Goal: Task Accomplishment & Management: Complete application form

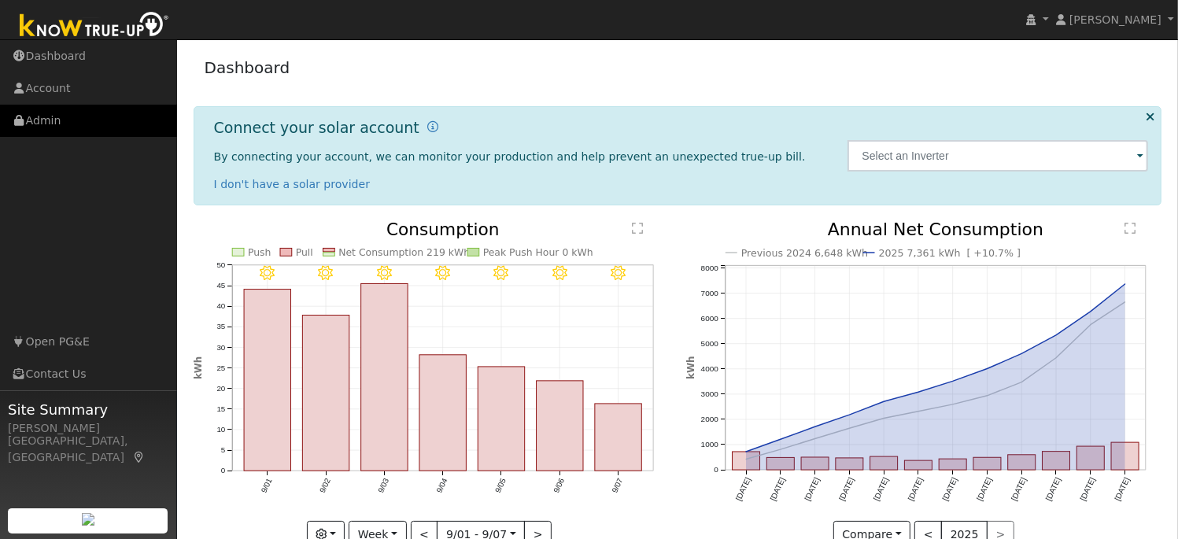
click at [52, 125] on link "Admin" at bounding box center [88, 121] width 177 height 32
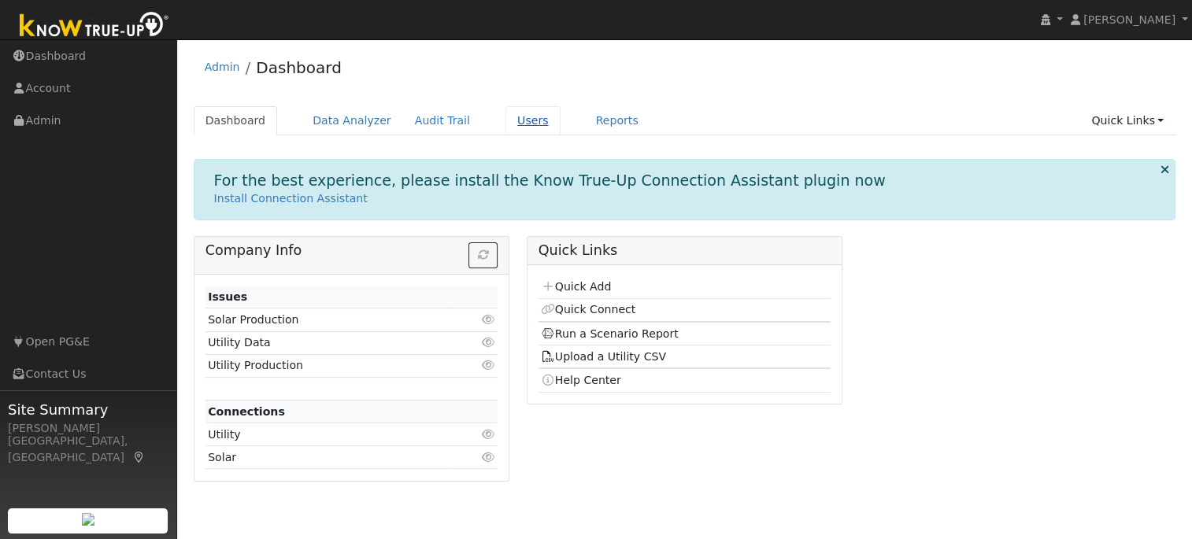
click at [505, 122] on link "Users" at bounding box center [532, 120] width 55 height 29
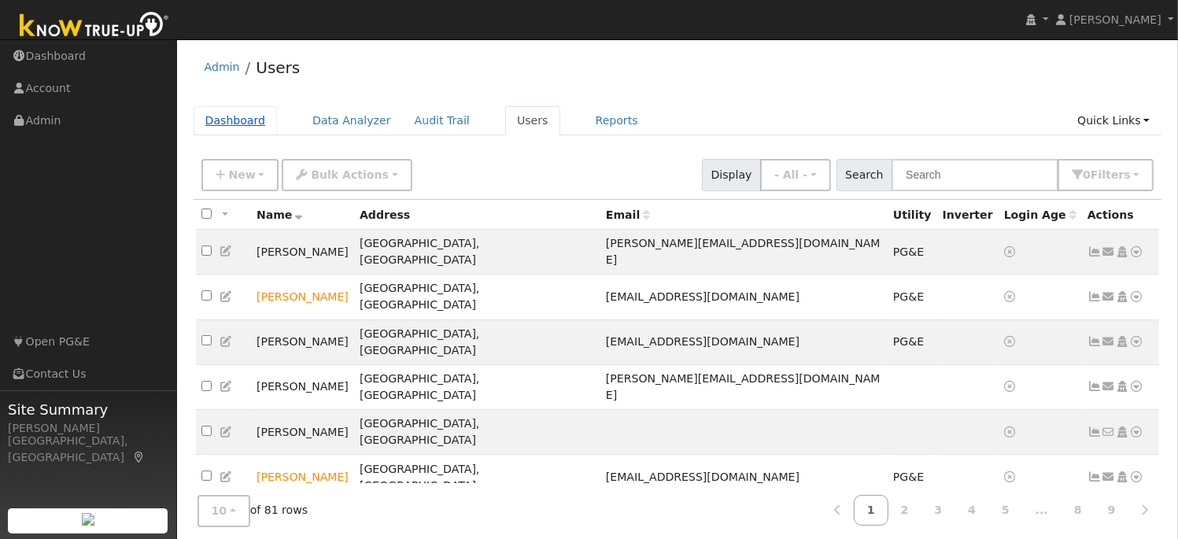
click at [217, 123] on link "Dashboard" at bounding box center [236, 120] width 84 height 29
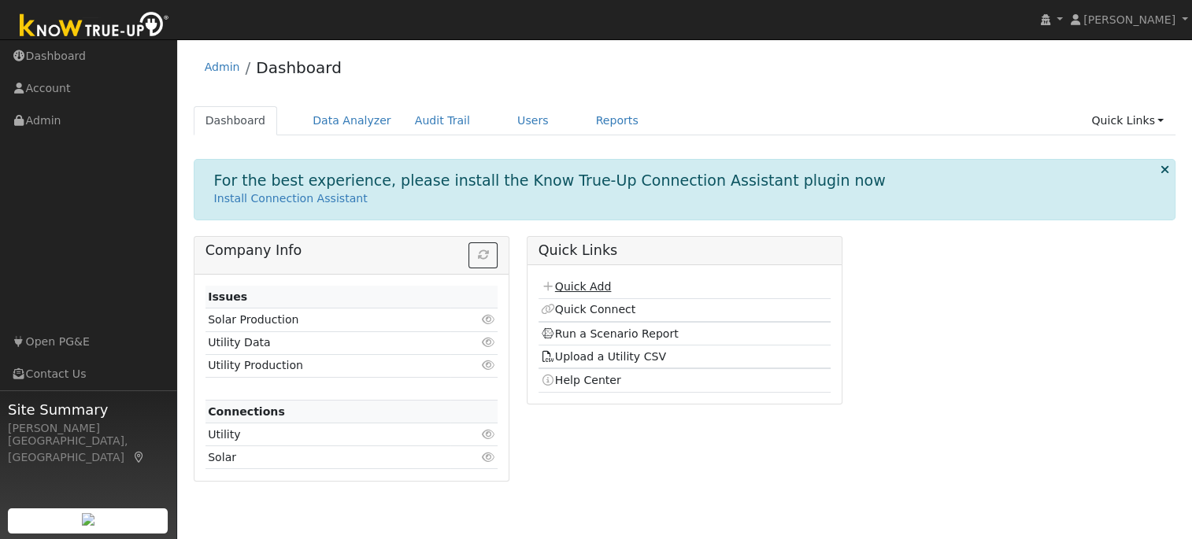
click at [577, 284] on link "Quick Add" at bounding box center [576, 286] width 70 height 13
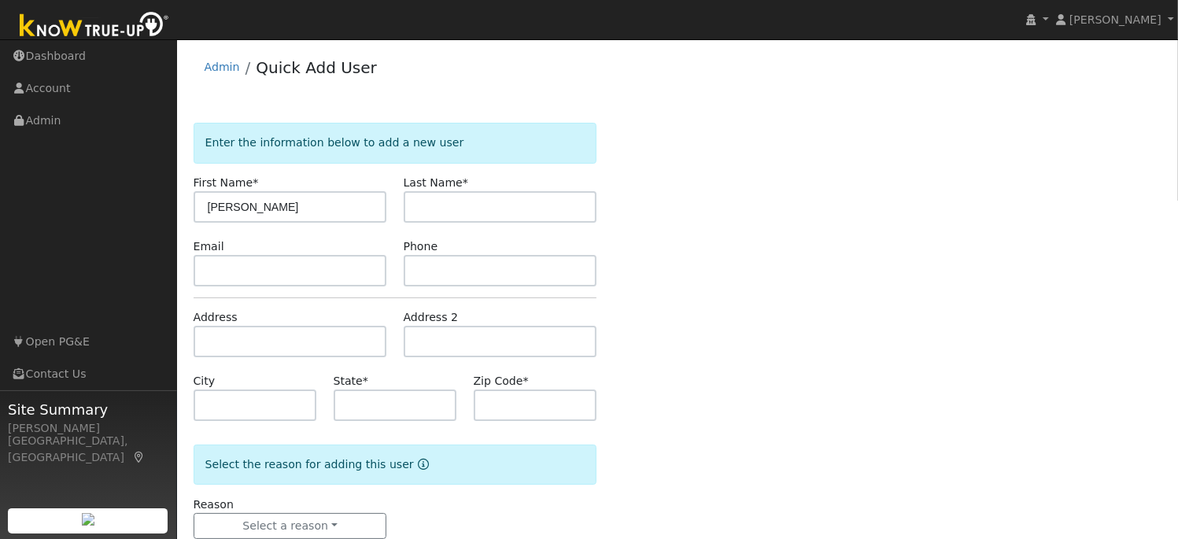
type input "[PERSON_NAME]"
type input "Y"
type input "[PERSON_NAME]"
click at [249, 275] on input "text" at bounding box center [291, 270] width 194 height 31
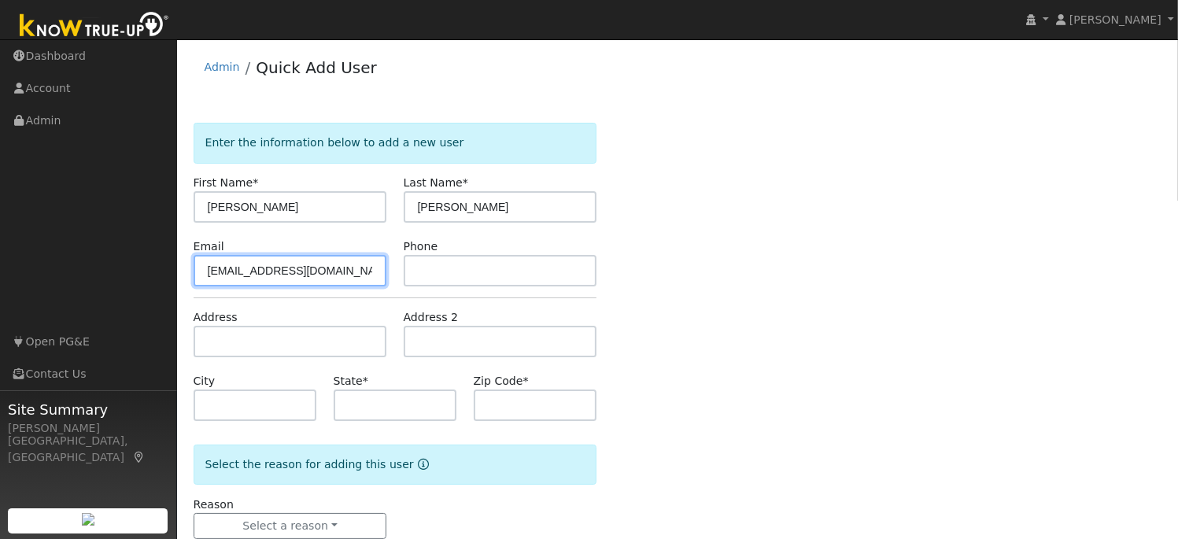
type input "yordyalan@yahoo.com"
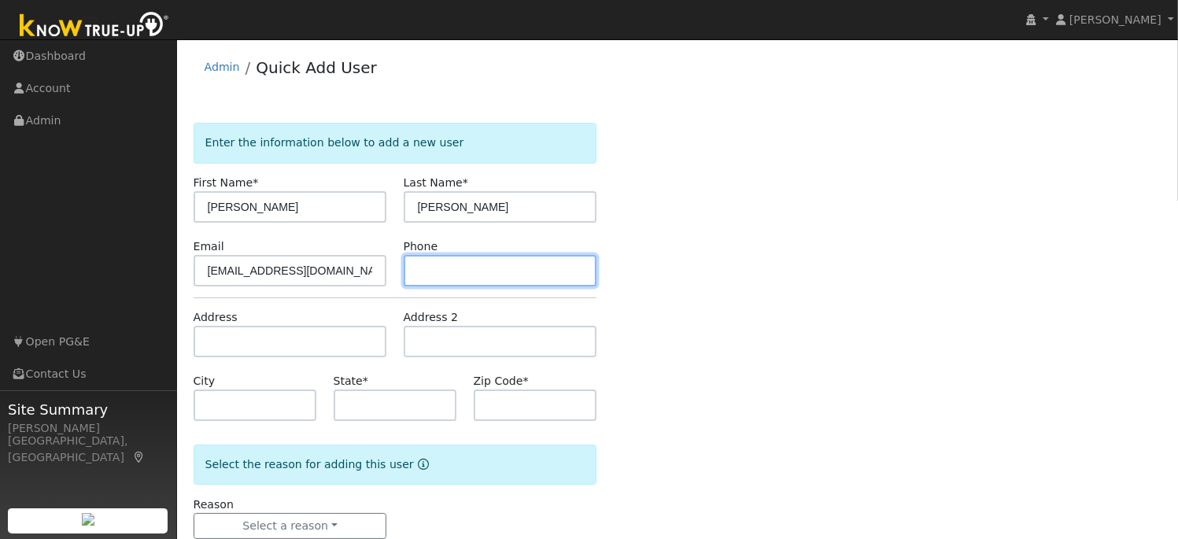
click at [416, 277] on input "text" at bounding box center [501, 270] width 194 height 31
type input "209-649-4808"
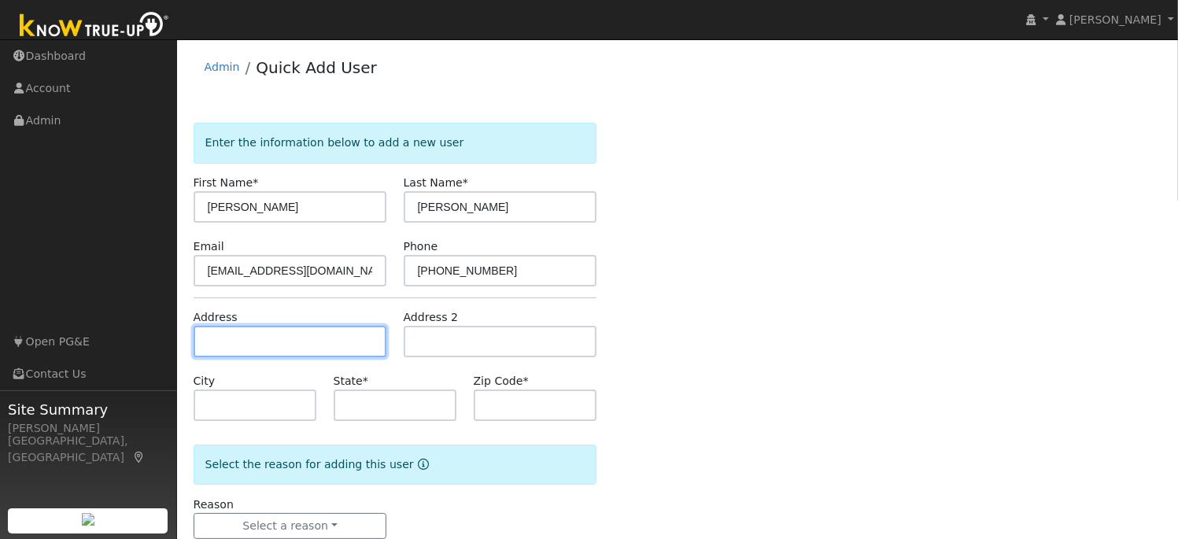
click at [296, 349] on input "text" at bounding box center [291, 341] width 194 height 31
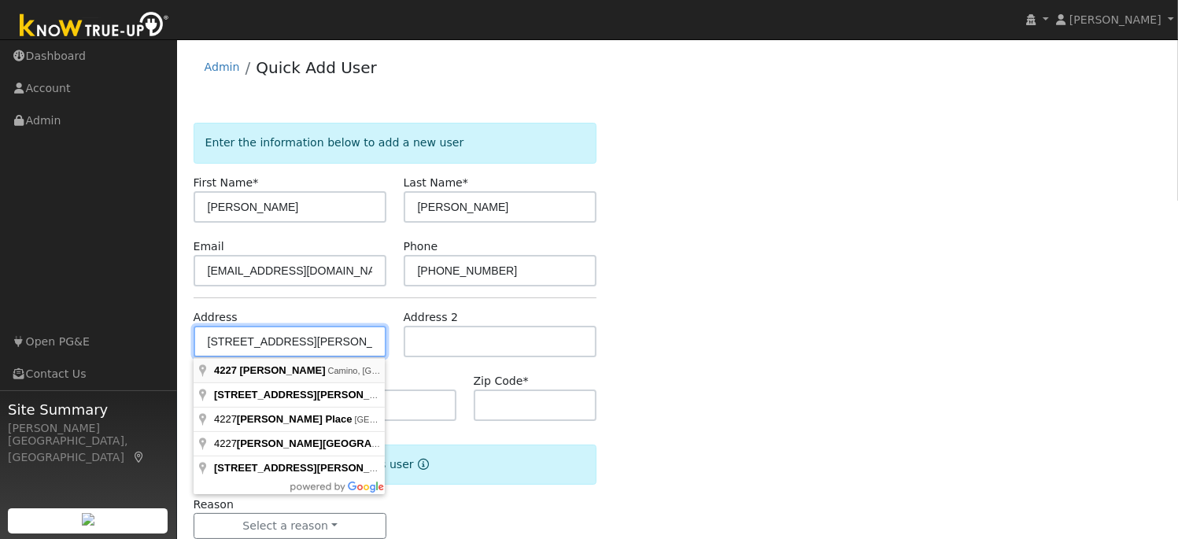
type input "4227 Carson Road"
type input "Camino"
type input "CA"
type input "95709"
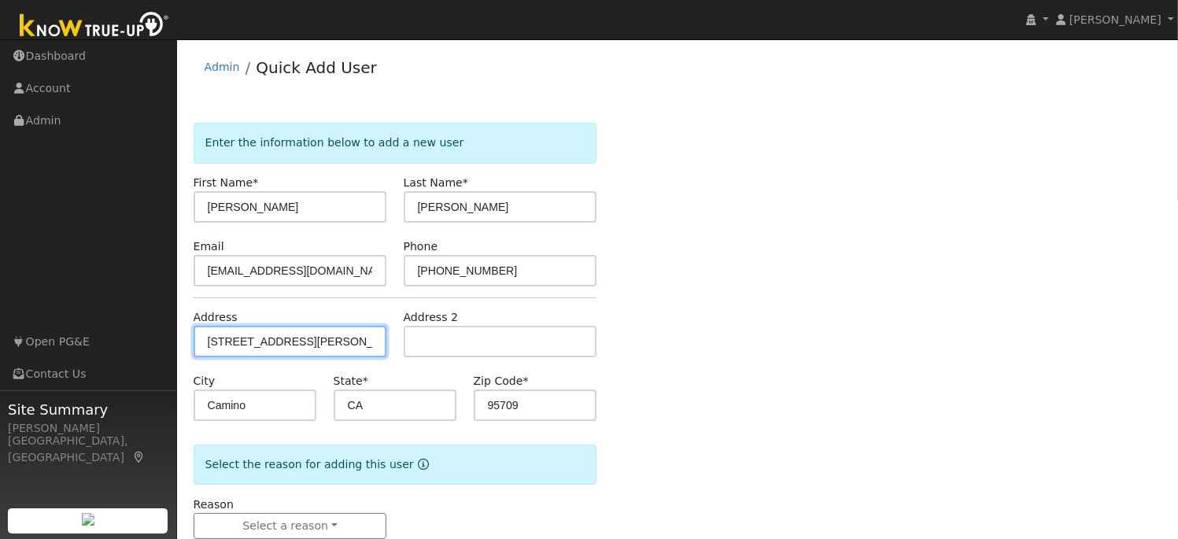
scroll to position [38, 0]
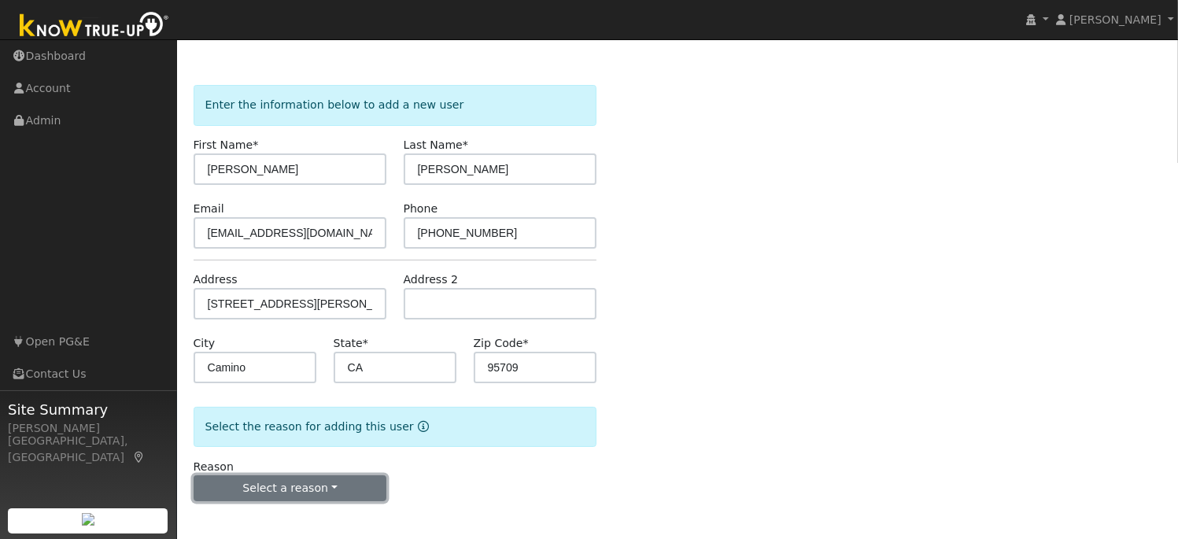
click at [279, 486] on button "Select a reason" at bounding box center [291, 488] width 194 height 27
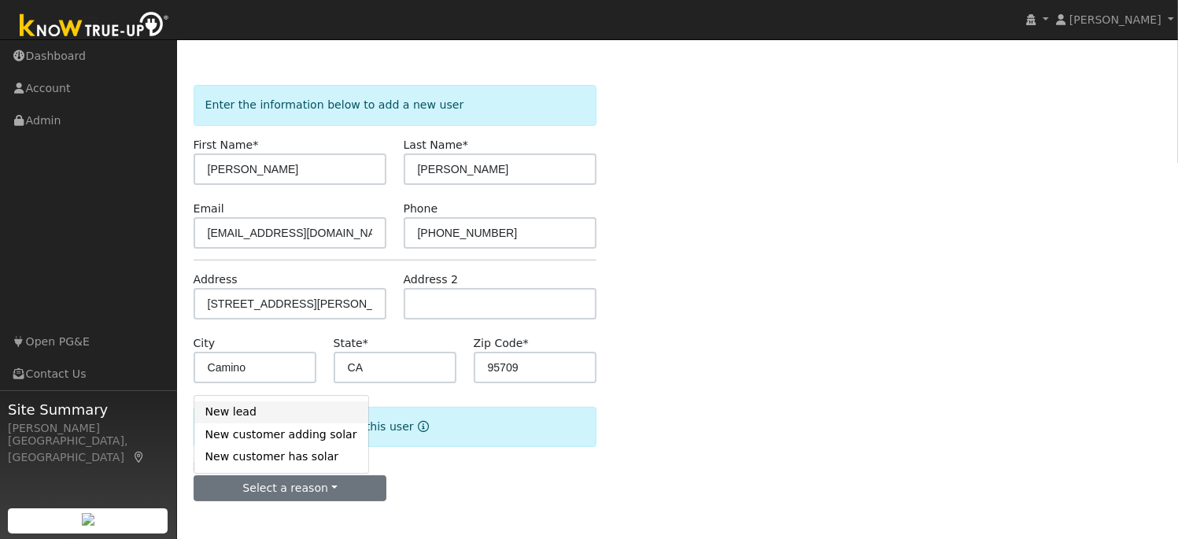
click at [267, 417] on link "New lead" at bounding box center [281, 412] width 174 height 22
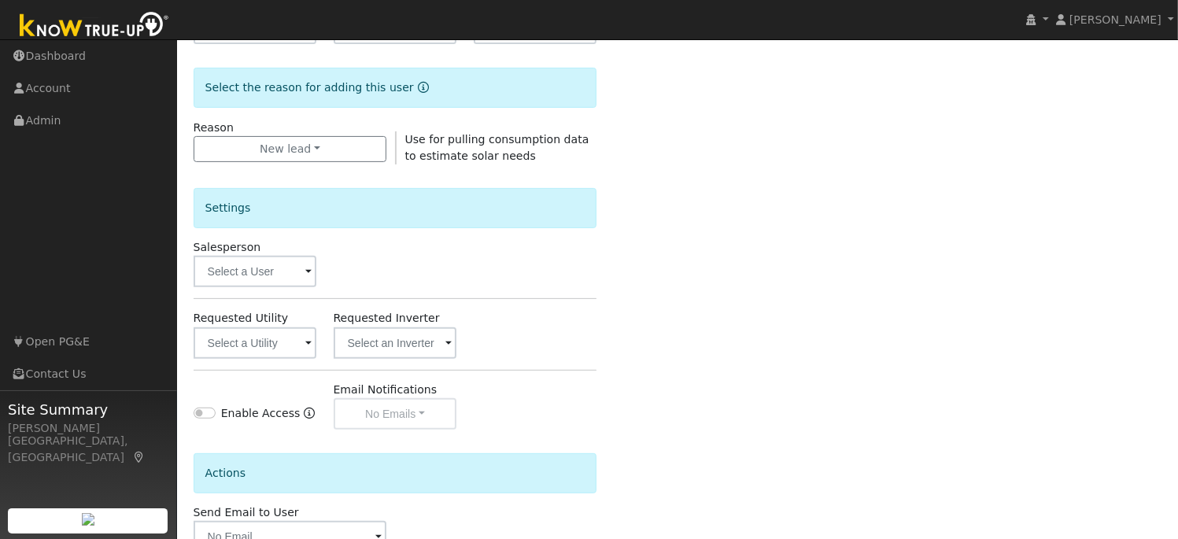
scroll to position [388, 0]
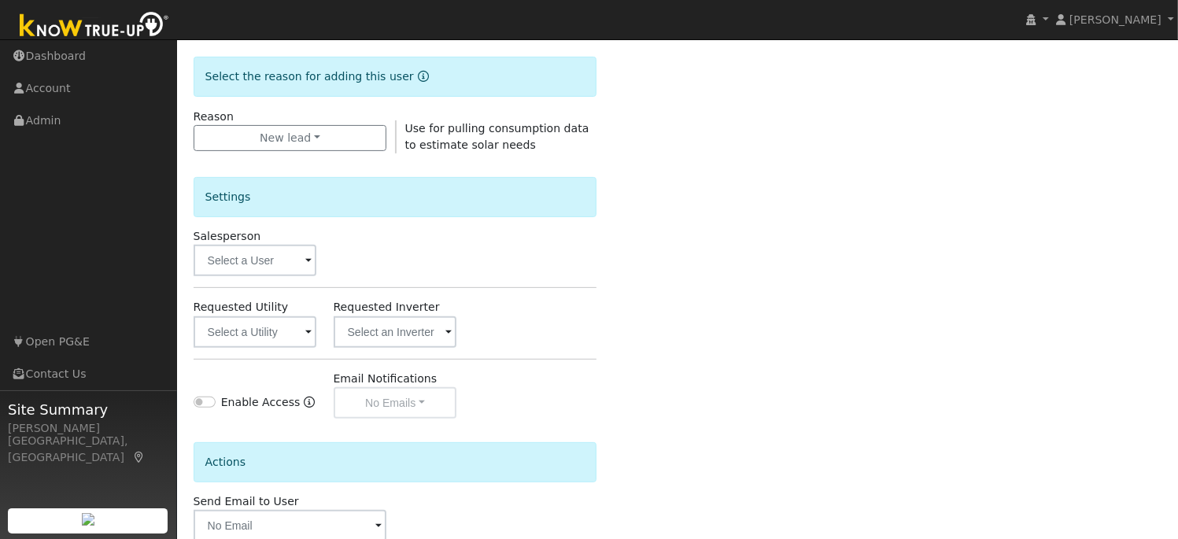
click at [307, 258] on span at bounding box center [308, 262] width 6 height 18
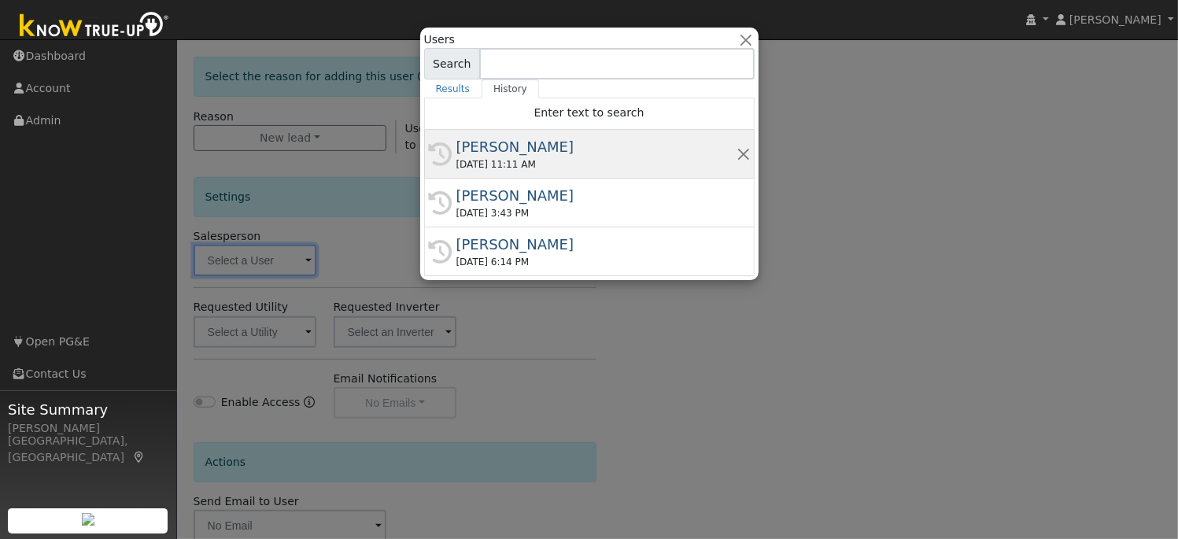
click at [491, 153] on div "[PERSON_NAME]" at bounding box center [596, 146] width 280 height 21
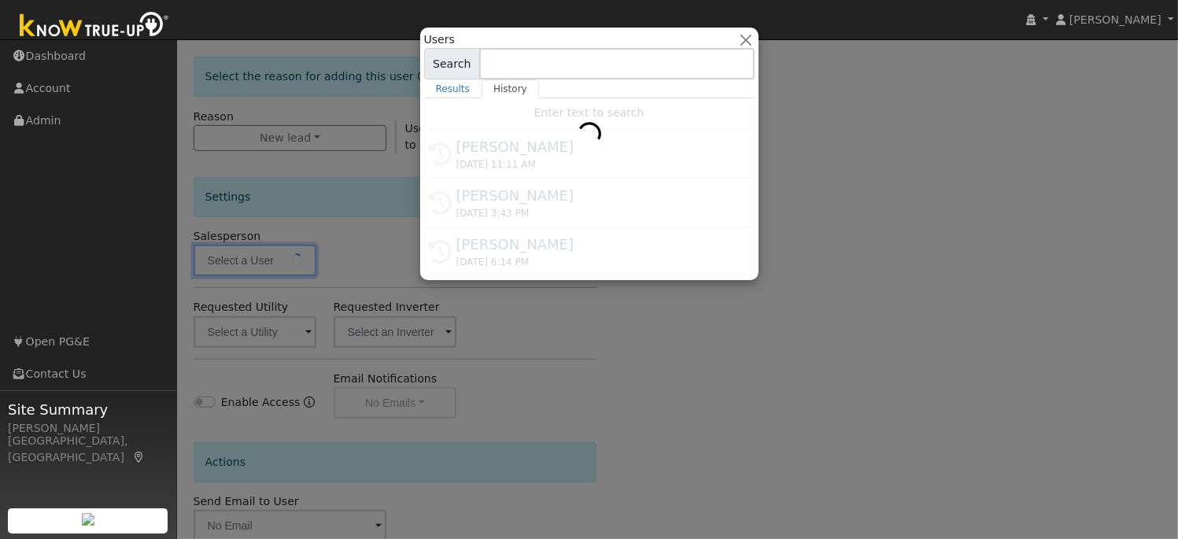
type input "[PERSON_NAME]"
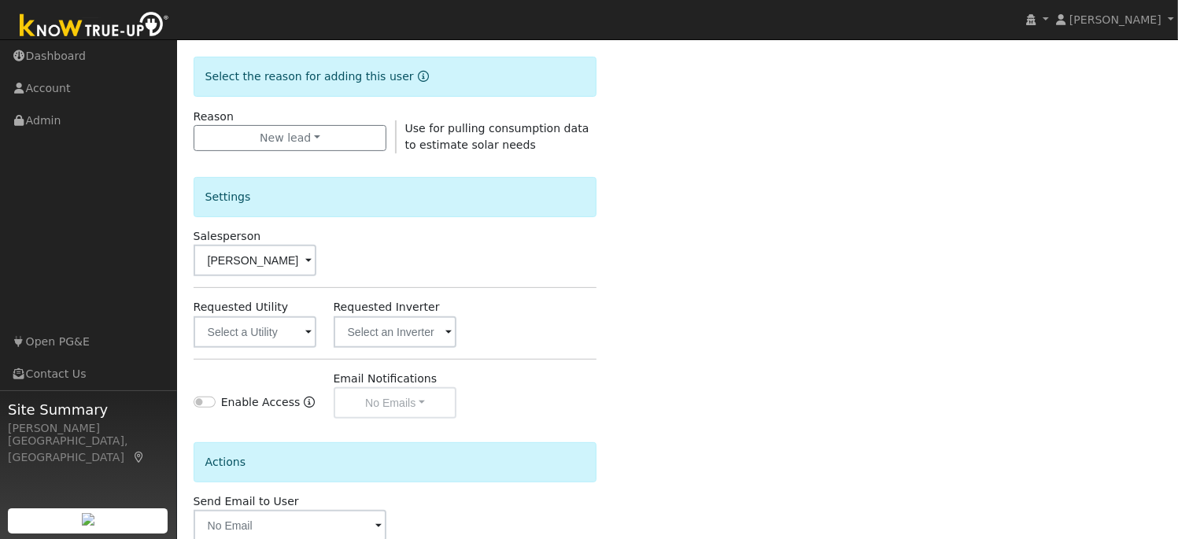
click at [307, 333] on span at bounding box center [308, 333] width 6 height 18
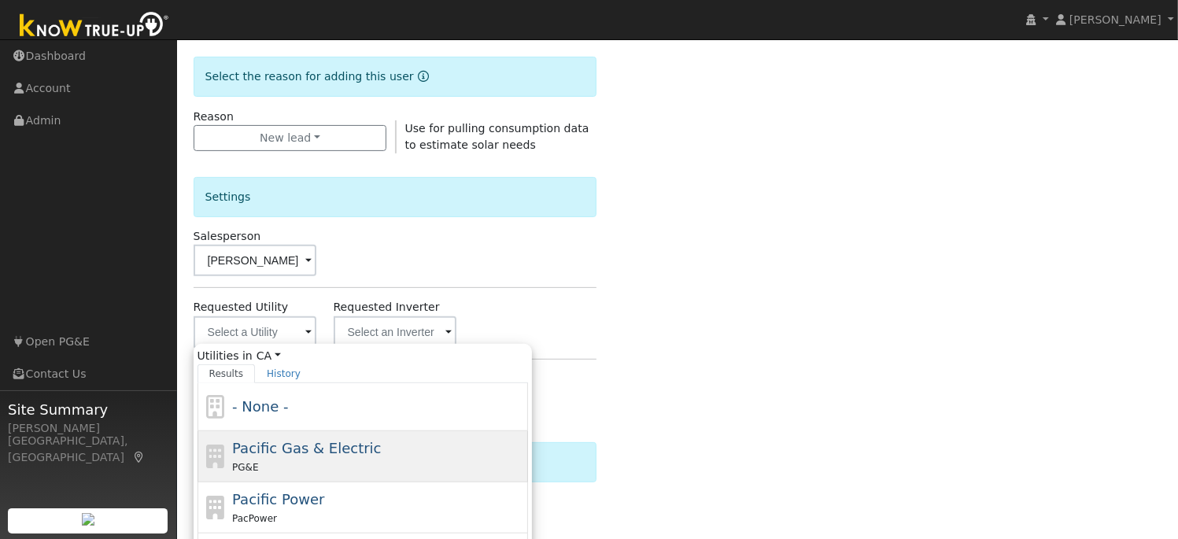
click at [283, 452] on span "Pacific Gas & Electric" at bounding box center [306, 448] width 149 height 17
type input "Pacific Gas & Electric"
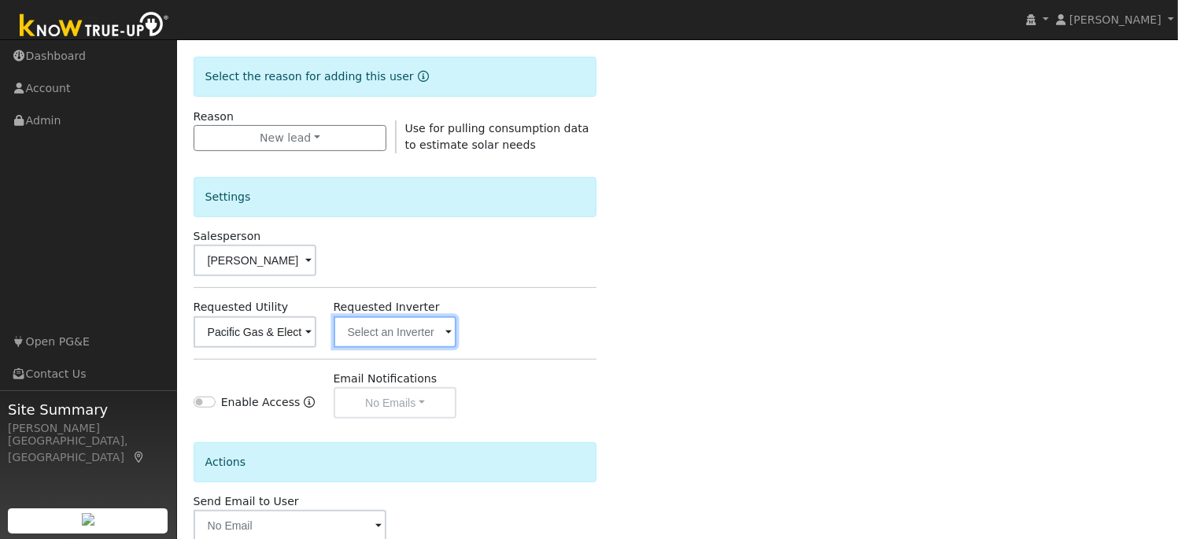
click at [445, 333] on input "text" at bounding box center [396, 331] width 124 height 31
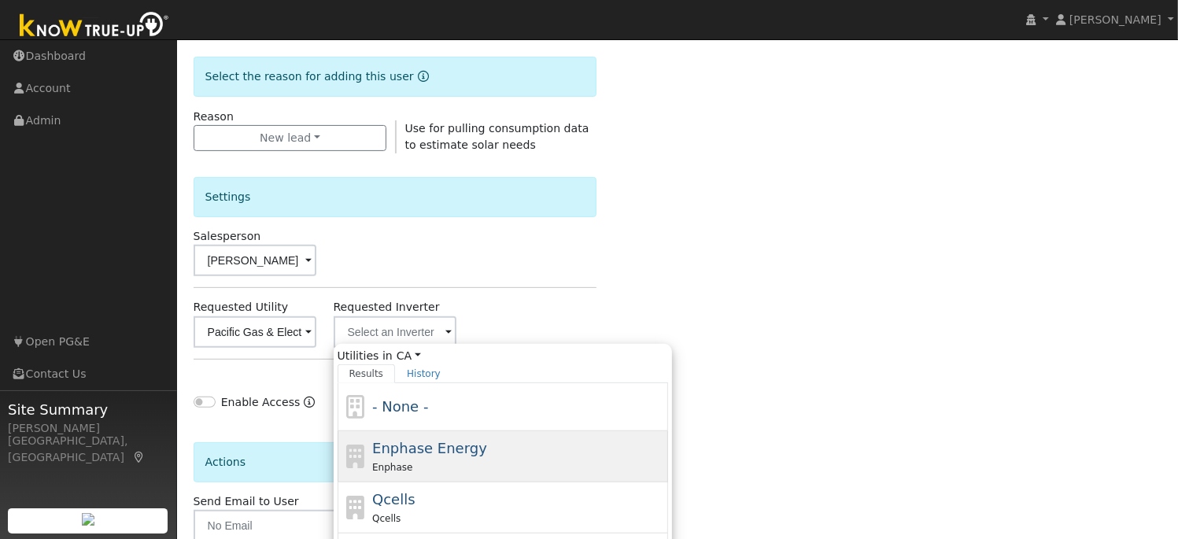
click at [421, 441] on span "Enphase Energy" at bounding box center [429, 448] width 115 height 17
type input "Enphase Energy"
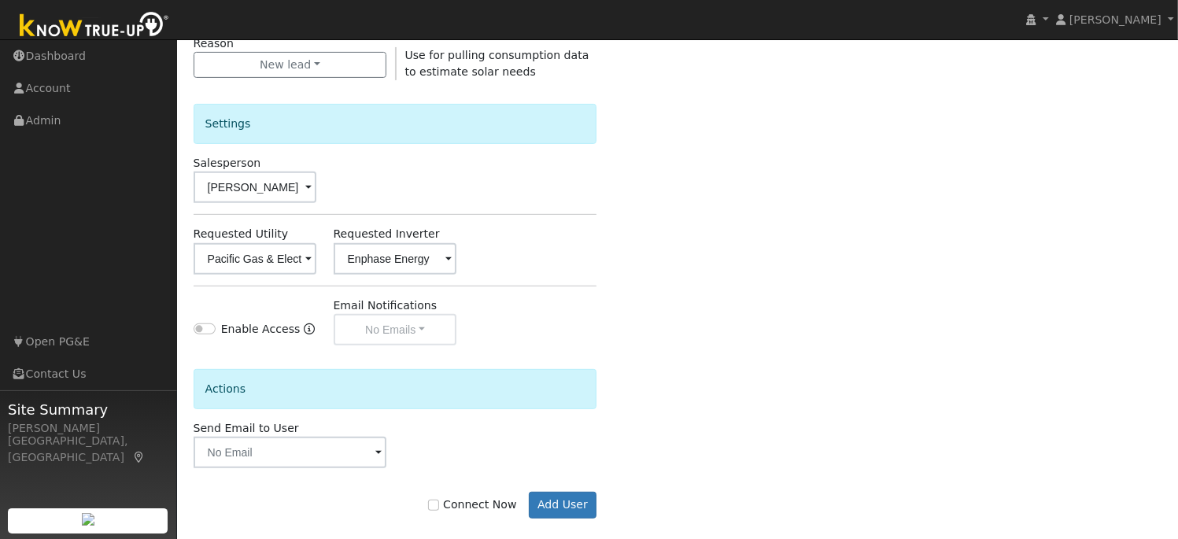
scroll to position [478, 0]
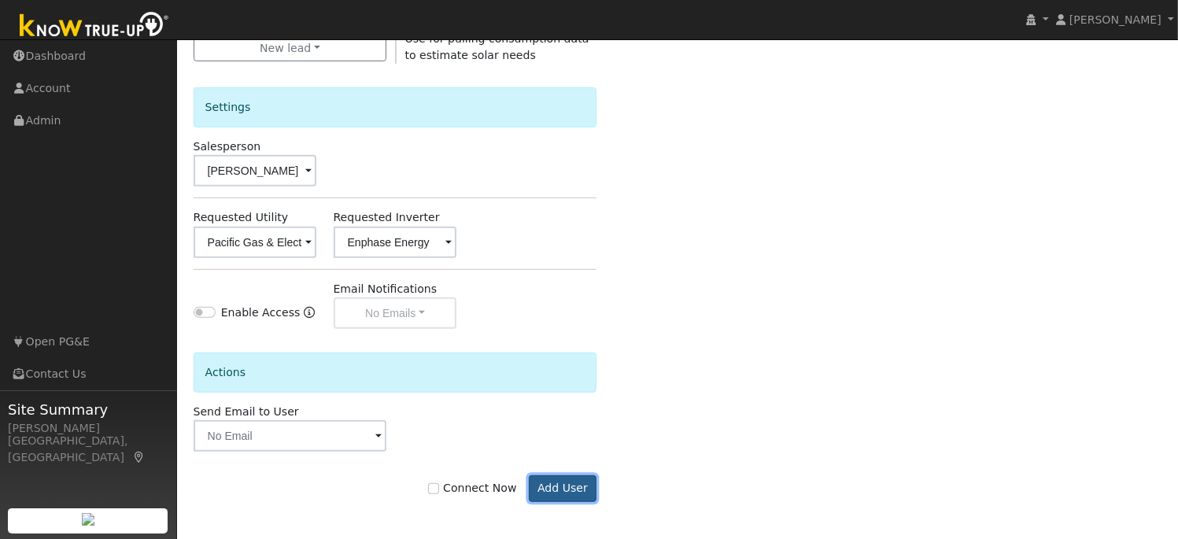
click at [564, 486] on button "Add User" at bounding box center [563, 488] width 68 height 27
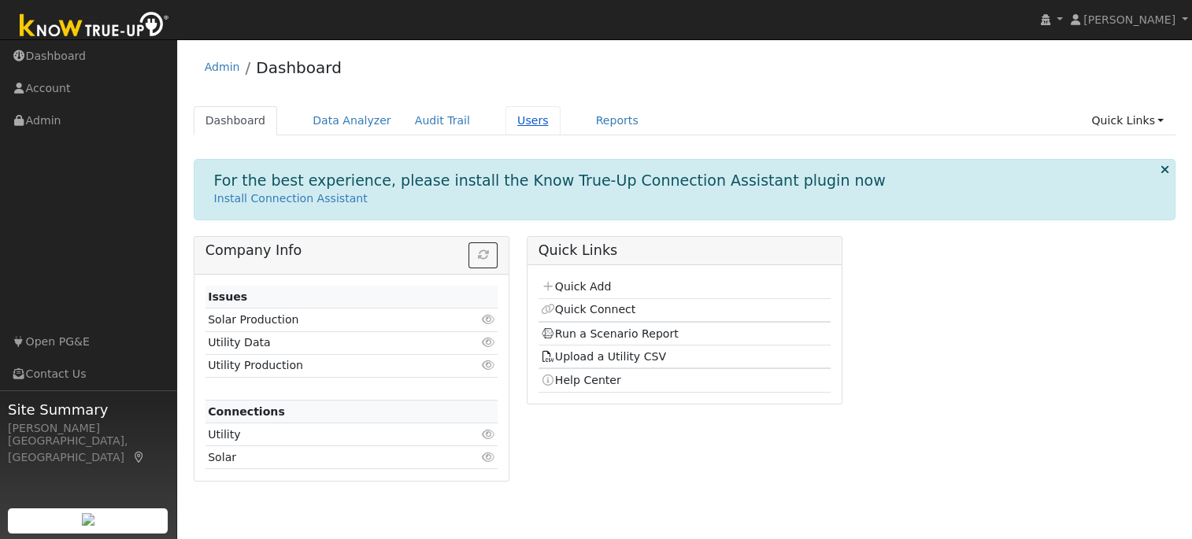
click at [514, 117] on link "Users" at bounding box center [532, 120] width 55 height 29
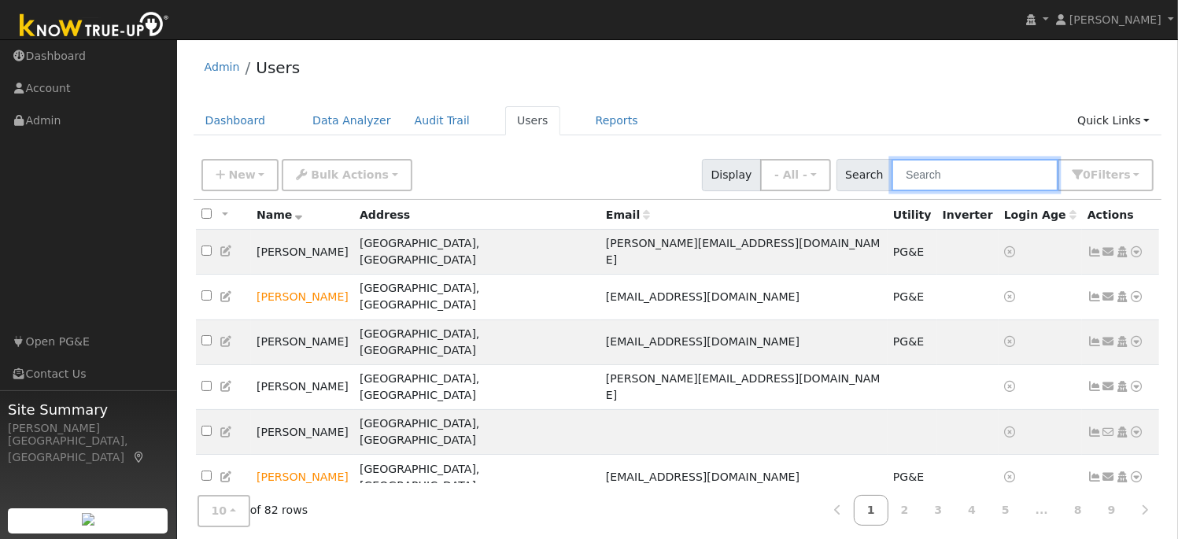
click at [944, 172] on input "text" at bounding box center [975, 175] width 167 height 32
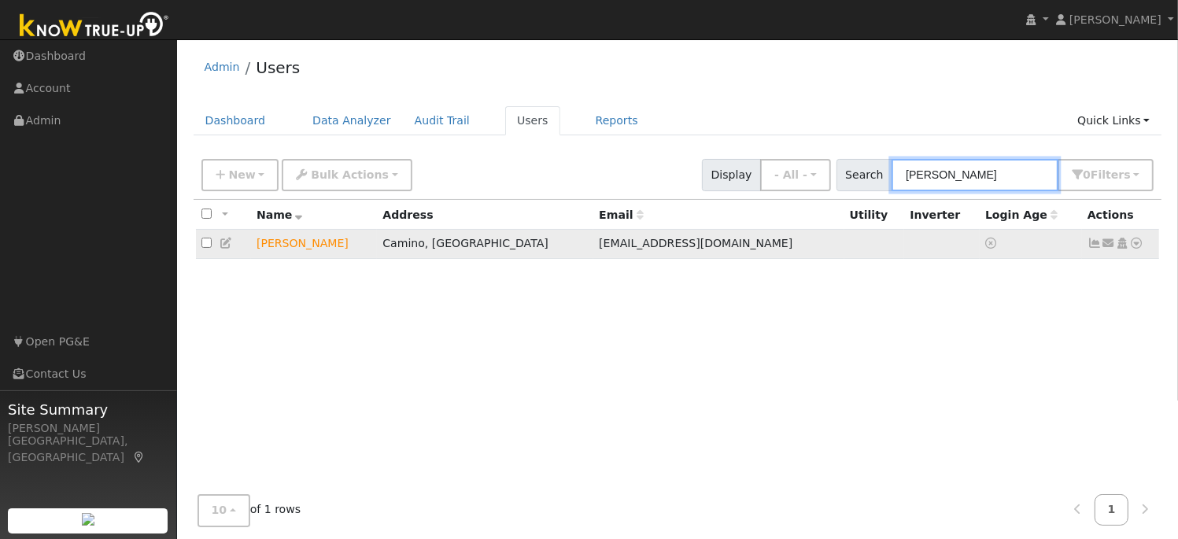
type input "[PERSON_NAME]"
click at [1142, 242] on icon at bounding box center [1137, 243] width 14 height 11
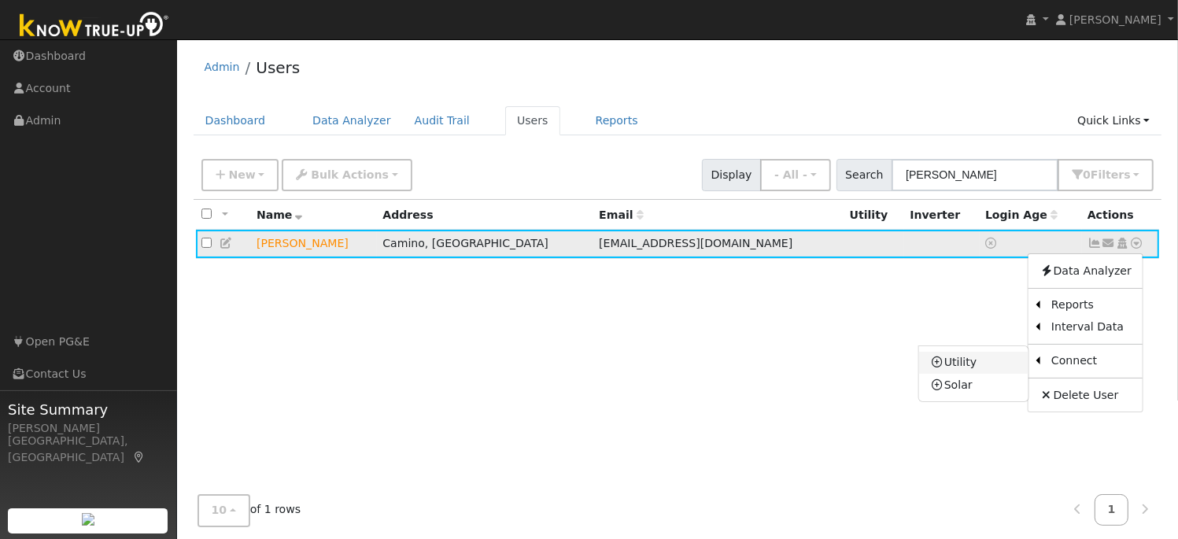
click at [978, 367] on link "Utility" at bounding box center [973, 363] width 109 height 22
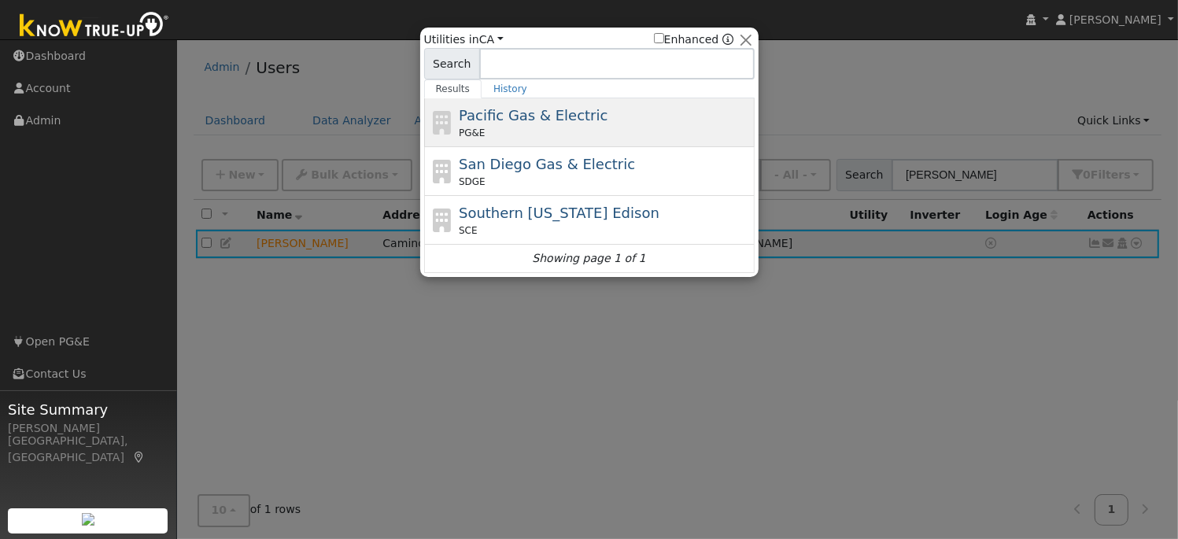
click at [515, 111] on span "Pacific Gas & Electric" at bounding box center [533, 115] width 149 height 17
